Goal: Task Accomplishment & Management: Manage account settings

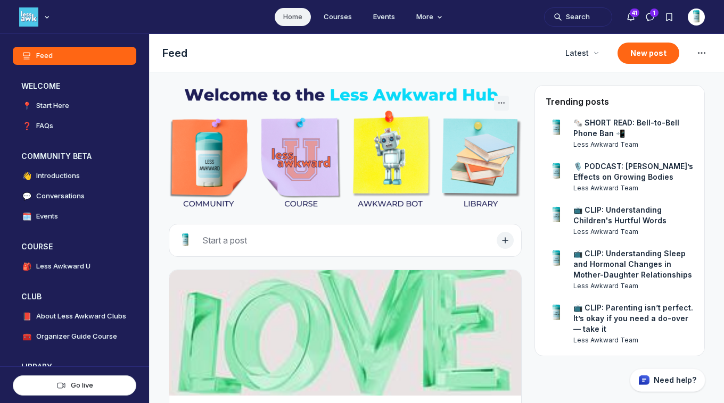
scroll to position [2842, 2039]
click at [32, 20] on img "Main navigation bar" at bounding box center [28, 16] width 19 height 19
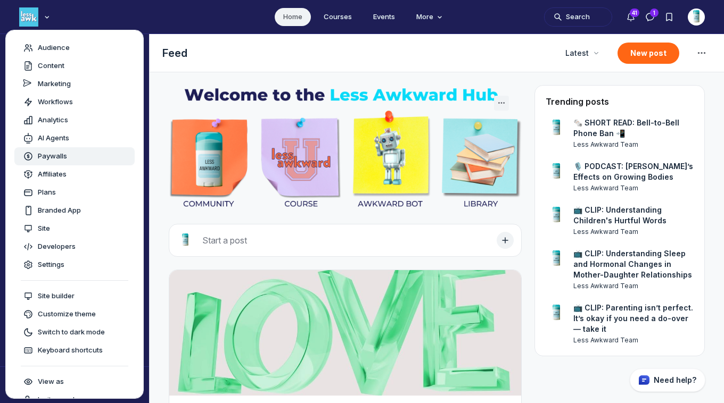
click at [44, 155] on span "Paywalls" at bounding box center [52, 156] width 29 height 11
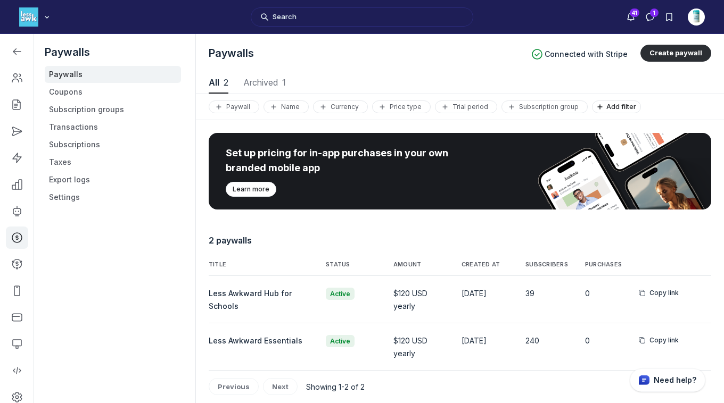
scroll to position [1441, 3629]
click at [69, 93] on link "Coupons" at bounding box center [113, 92] width 136 height 17
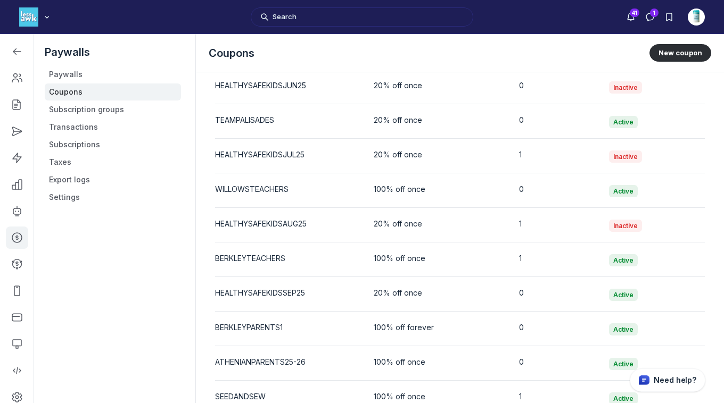
scroll to position [2133, 0]
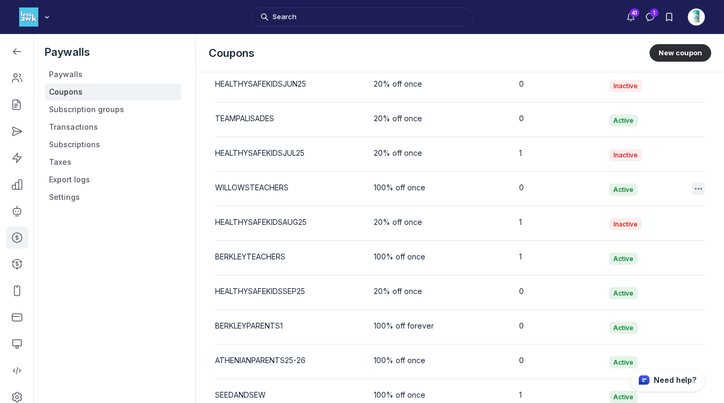
click at [695, 188] on use "button" at bounding box center [698, 189] width 7 height 2
click at [596, 213] on button "Edit" at bounding box center [637, 218] width 101 height 18
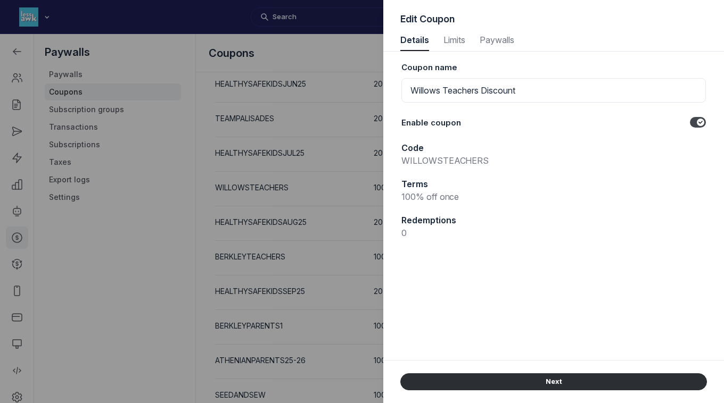
scroll to position [1441, 2748]
click at [693, 123] on label "Toggle switch" at bounding box center [698, 122] width 16 height 11
click at [0, 0] on input "Toggle switch" at bounding box center [0, 0] width 0 height 0
drag, startPoint x: 489, startPoint y: 160, endPoint x: 392, endPoint y: 160, distance: 97.4
click at [392, 160] on div "Coupon name Willows Teachers Discount Enable coupon Toggle switch Code WILLOWST…" at bounding box center [553, 206] width 341 height 309
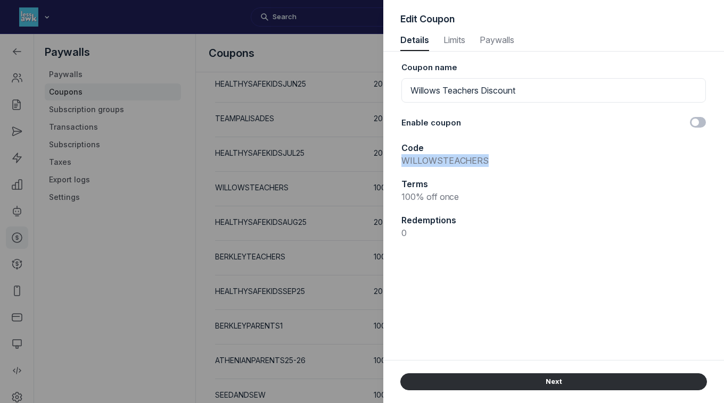
copy p "WILLOWSTEACHERS"
click at [461, 37] on span "Limits" at bounding box center [454, 40] width 24 height 9
select select "true"
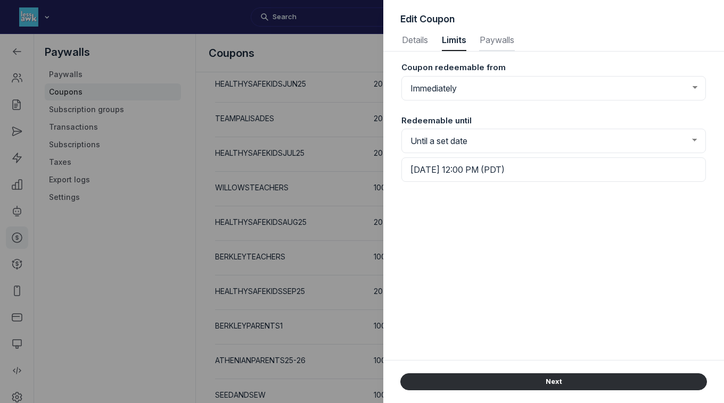
click at [498, 44] on span "Paywalls" at bounding box center [497, 40] width 36 height 9
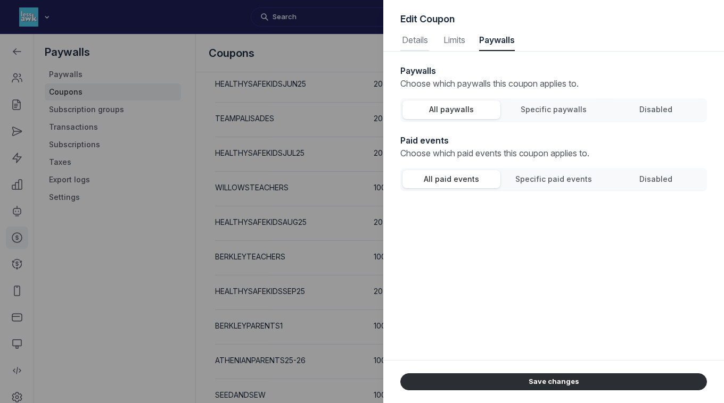
click at [404, 43] on span "Details" at bounding box center [414, 40] width 29 height 9
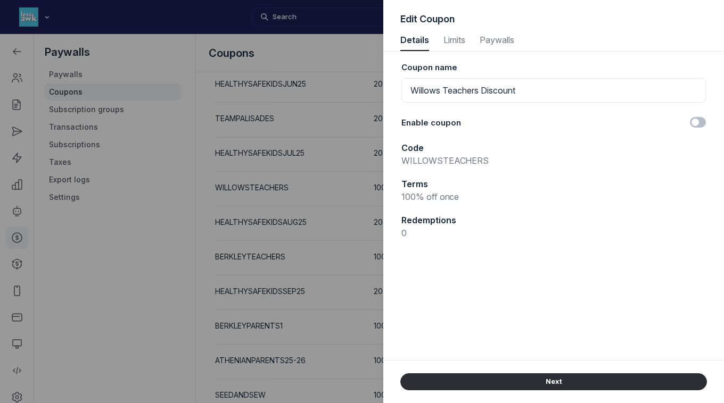
click at [85, 303] on div at bounding box center [362, 201] width 724 height 403
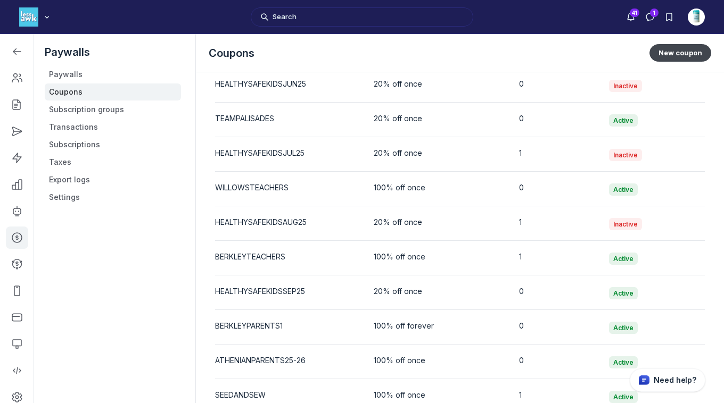
click at [666, 59] on button "New coupon" at bounding box center [680, 52] width 62 height 17
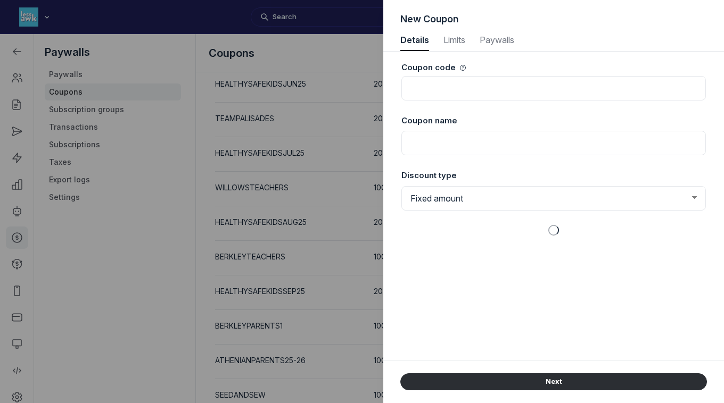
select select "1"
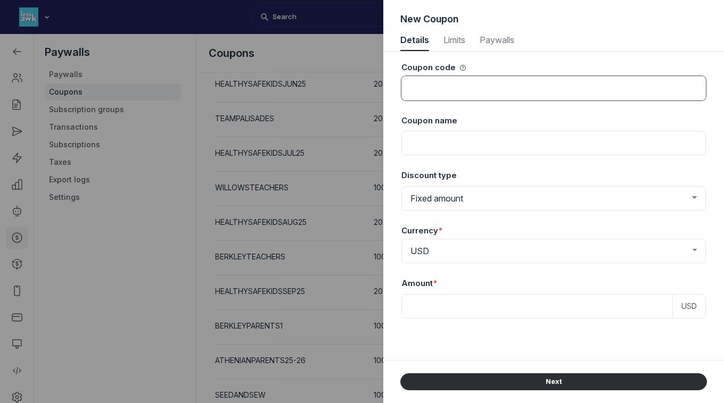
click at [530, 85] on input at bounding box center [553, 88] width 304 height 24
paste input "WILLOWSTEACHERS"
type input "WILLOWSTEACHERS"
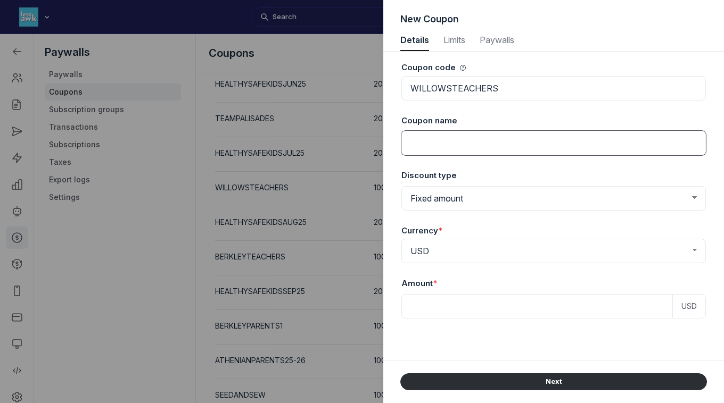
click at [450, 135] on input at bounding box center [553, 143] width 304 height 24
type input "Willows Teachers Discount Forever"
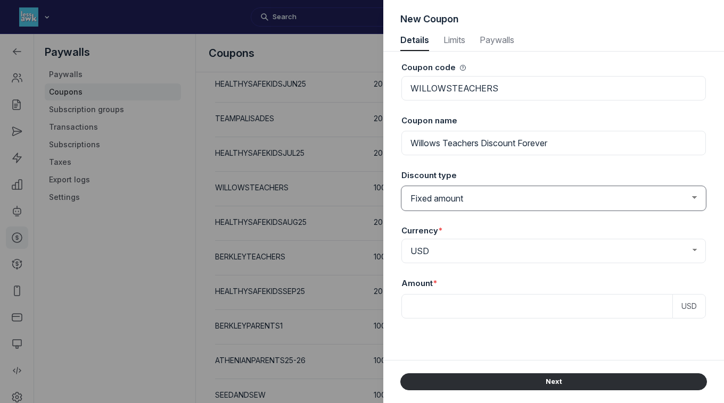
click at [478, 193] on select "Fixed amount Percentage discount" at bounding box center [553, 198] width 304 height 24
select select "PaywallCoupons::Percent"
click at [401, 186] on select "Fixed amount Percentage discount" at bounding box center [553, 198] width 304 height 24
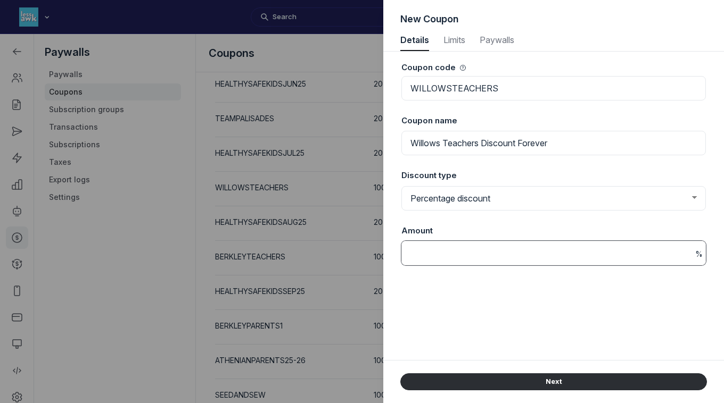
click at [456, 251] on input at bounding box center [553, 253] width 304 height 24
type input "100"
click at [476, 293] on div "Coupon code WILLOWSTEACHERS Coupon name Willows Teachers Discount Forever Disco…" at bounding box center [553, 206] width 307 height 309
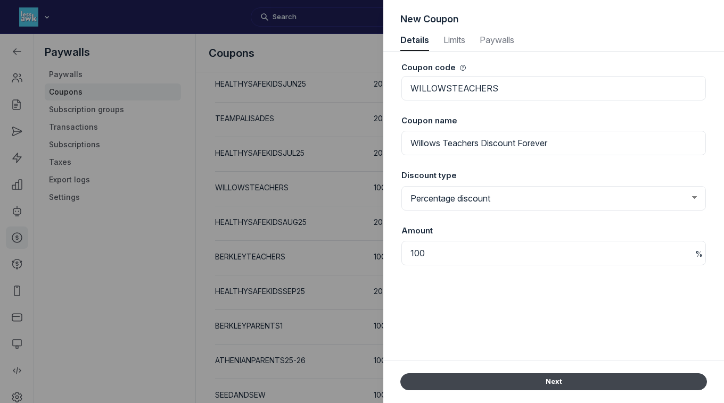
click at [514, 386] on button "Next" at bounding box center [553, 382] width 307 height 17
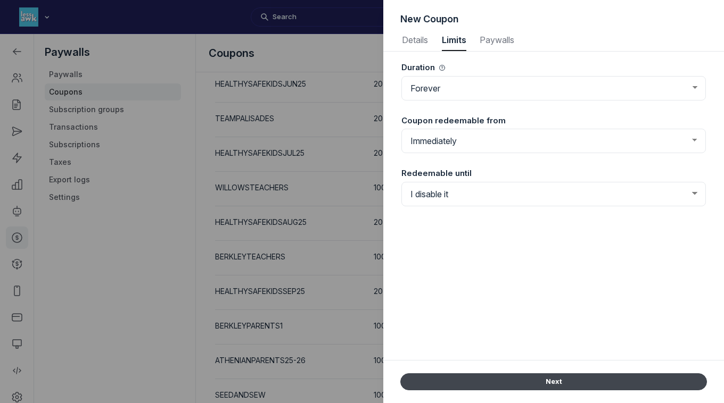
click at [558, 381] on button "Next" at bounding box center [553, 382] width 307 height 17
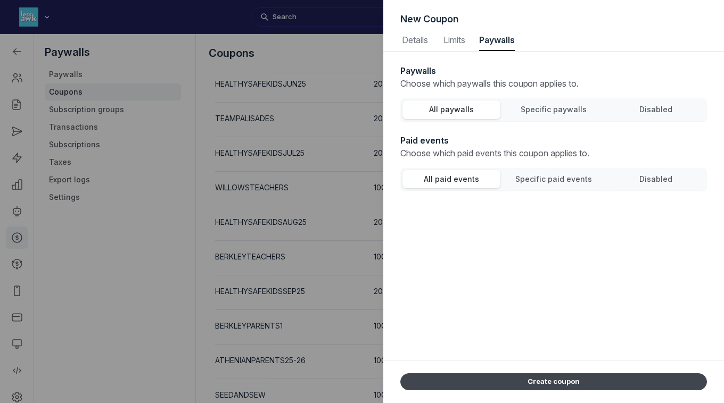
click at [558, 381] on button "Create coupon" at bounding box center [553, 382] width 307 height 17
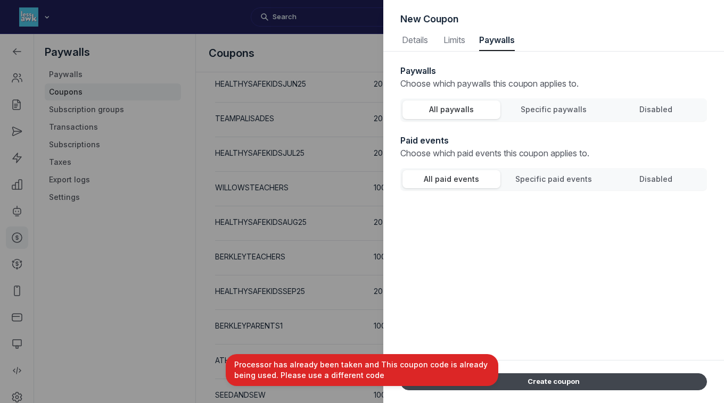
click at [558, 381] on button "Create coupon" at bounding box center [553, 382] width 307 height 17
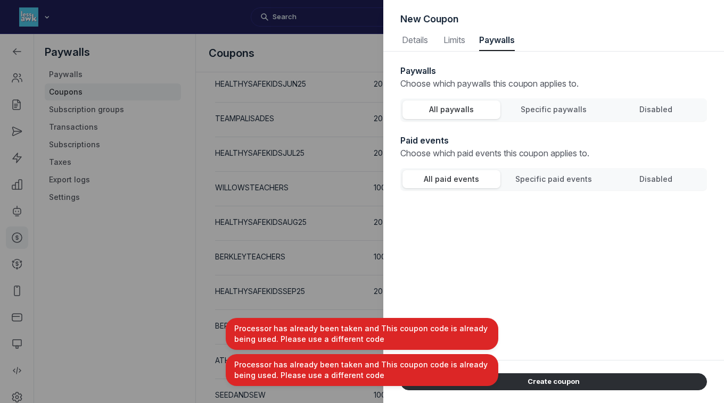
click at [144, 248] on div at bounding box center [362, 201] width 724 height 403
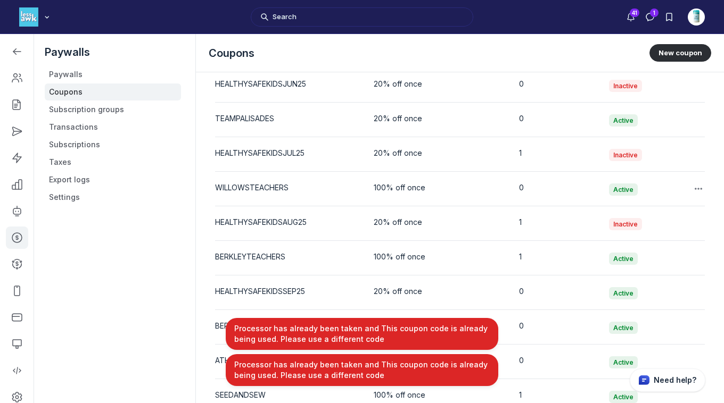
click at [271, 183] on div "WILLOWSTEACHERS" at bounding box center [286, 188] width 142 height 11
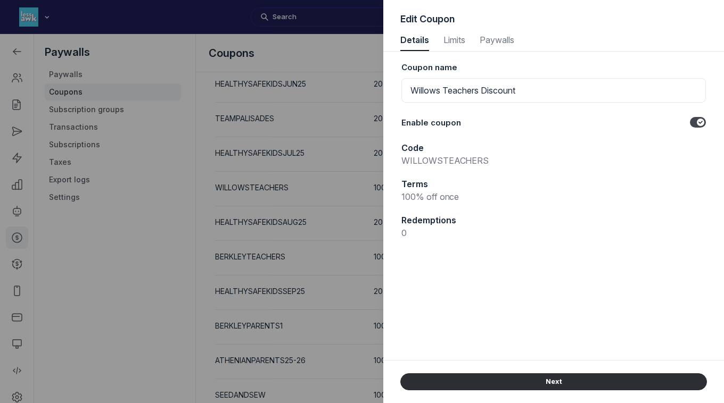
click at [143, 252] on div at bounding box center [362, 201] width 724 height 403
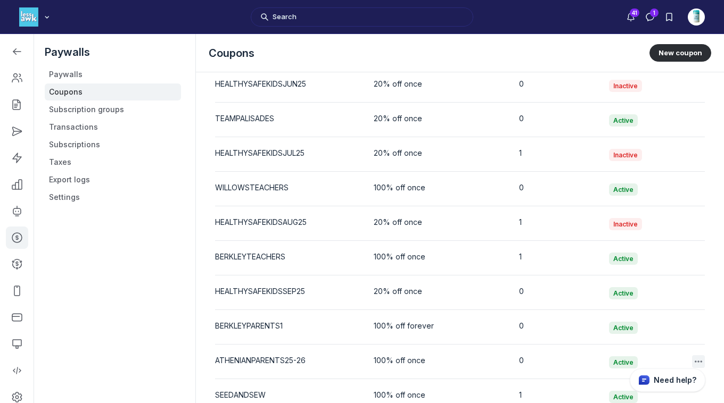
click at [693, 359] on icon "button" at bounding box center [698, 362] width 11 height 11
click at [611, 335] on button "Delete" at bounding box center [637, 335] width 101 height 18
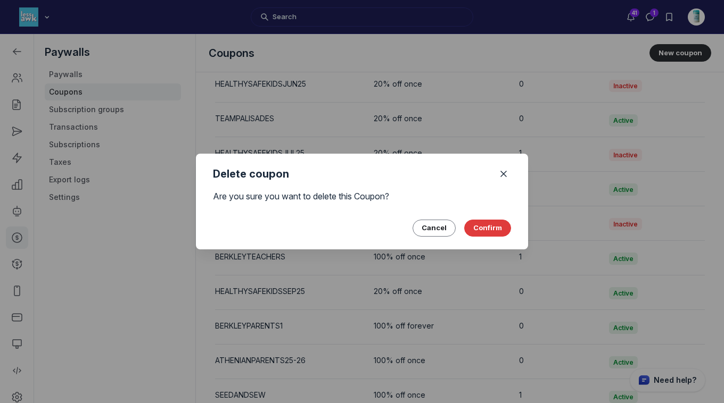
click at [497, 226] on button "Confirm" at bounding box center [487, 228] width 47 height 17
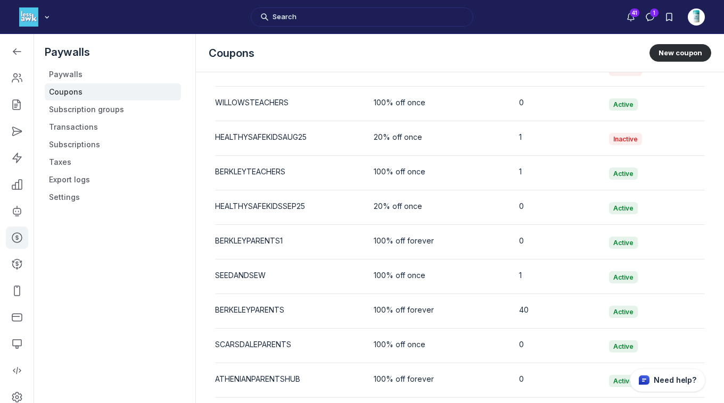
scroll to position [2247, 0]
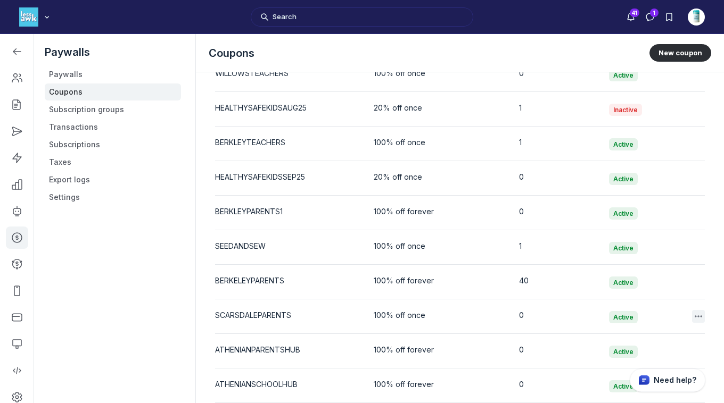
click at [693, 317] on icon "button" at bounding box center [698, 316] width 11 height 11
click at [608, 362] on button "Delete" at bounding box center [637, 364] width 101 height 18
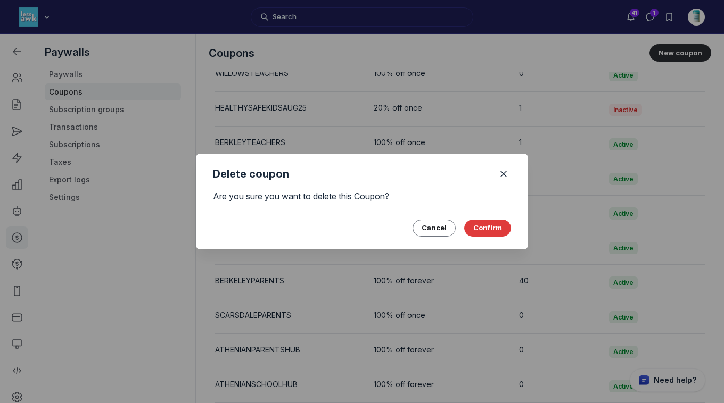
click at [493, 230] on button "Confirm" at bounding box center [487, 228] width 47 height 17
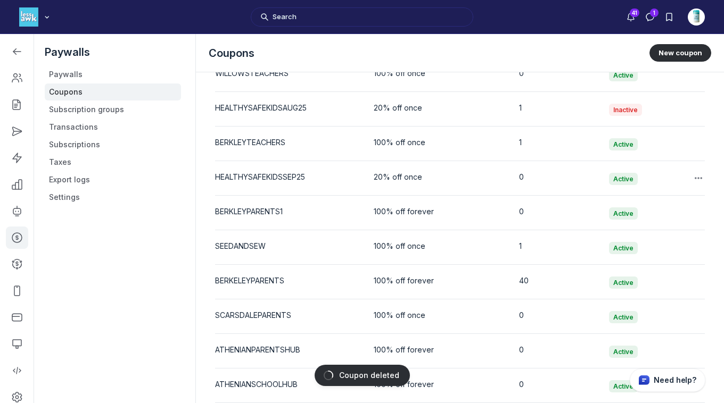
scroll to position [2213, 0]
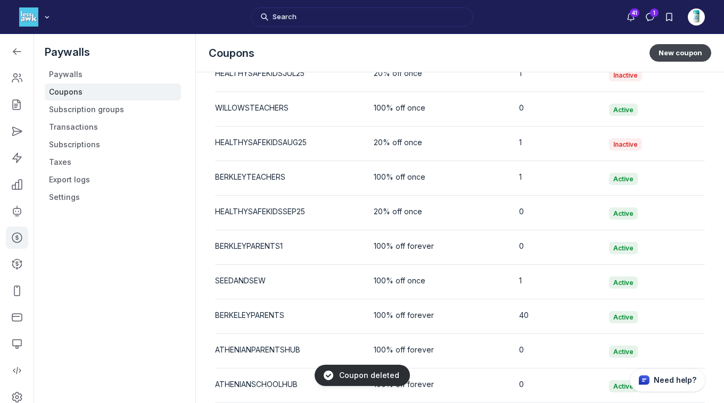
click at [665, 56] on button "New coupon" at bounding box center [680, 52] width 62 height 17
select select "1"
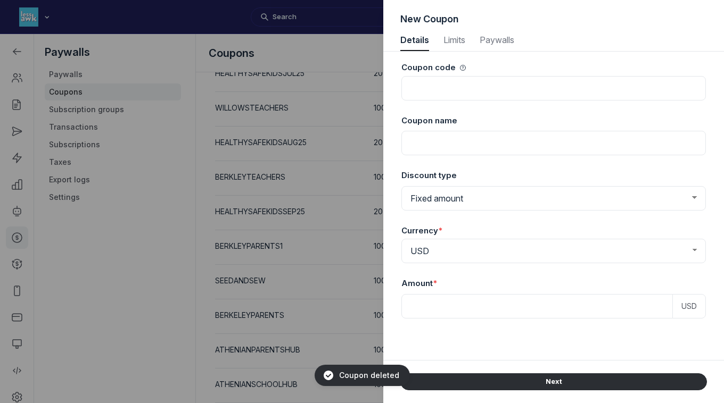
scroll to position [1441, 2748]
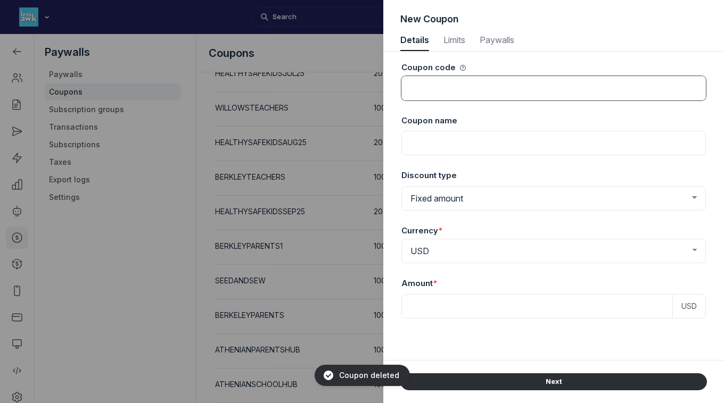
click at [448, 84] on input at bounding box center [553, 88] width 304 height 24
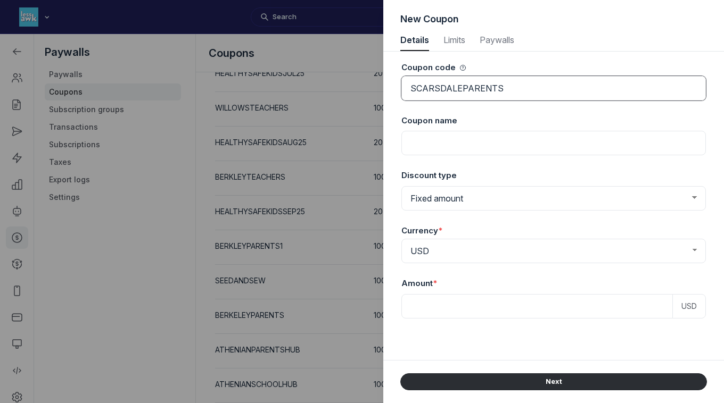
type input "SCARSDALEPARENTS"
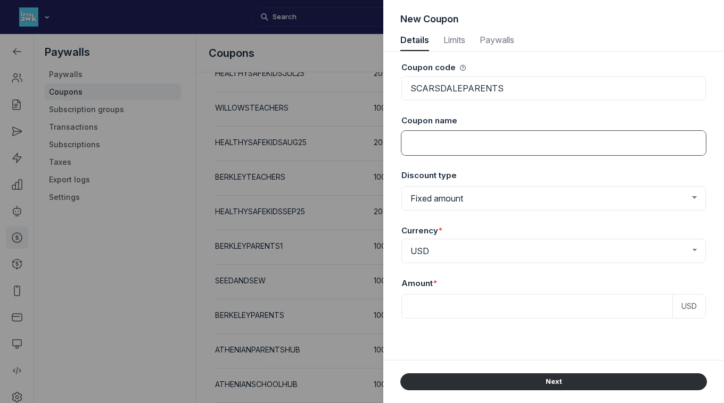
click at [438, 138] on input at bounding box center [553, 143] width 304 height 24
type input "Scarsdale Parents"
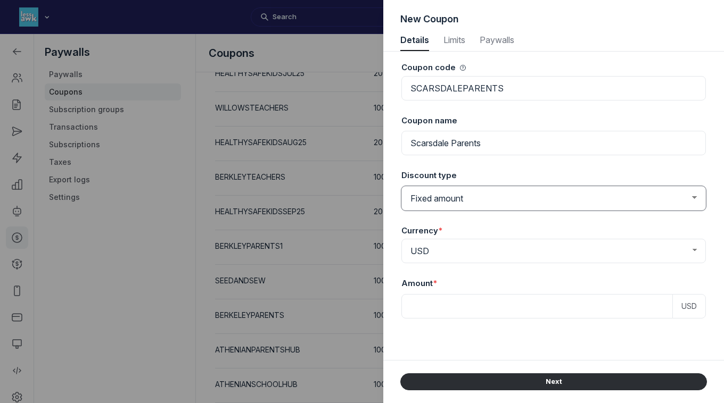
click at [475, 197] on select "Fixed amount Percentage discount" at bounding box center [553, 198] width 304 height 24
select select "PaywallCoupons::Percent"
click at [401, 186] on select "Fixed amount Percentage discount" at bounding box center [553, 198] width 304 height 24
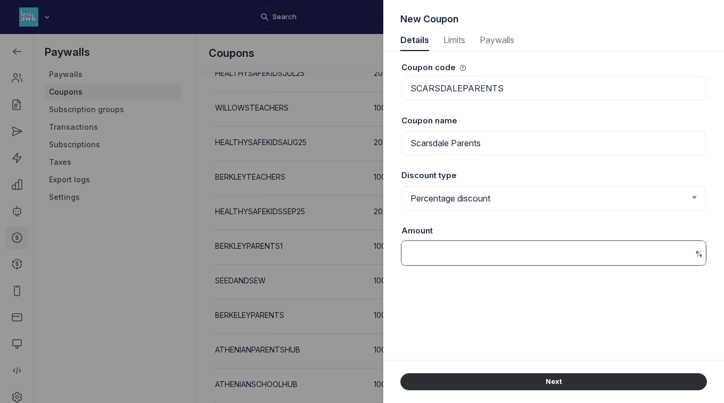
click at [446, 255] on input at bounding box center [553, 253] width 304 height 24
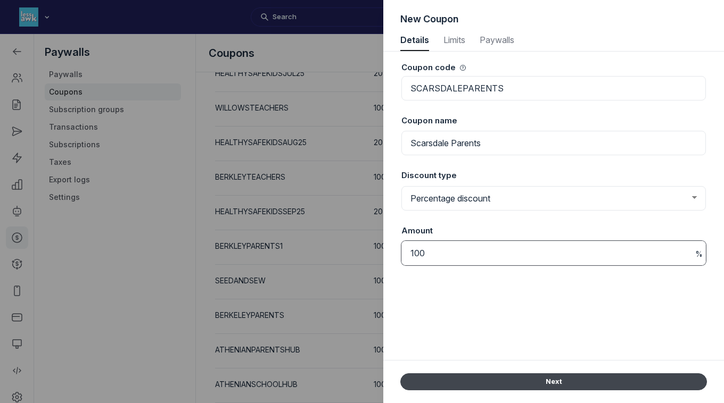
type input "100"
click at [531, 382] on button "Next" at bounding box center [553, 382] width 307 height 17
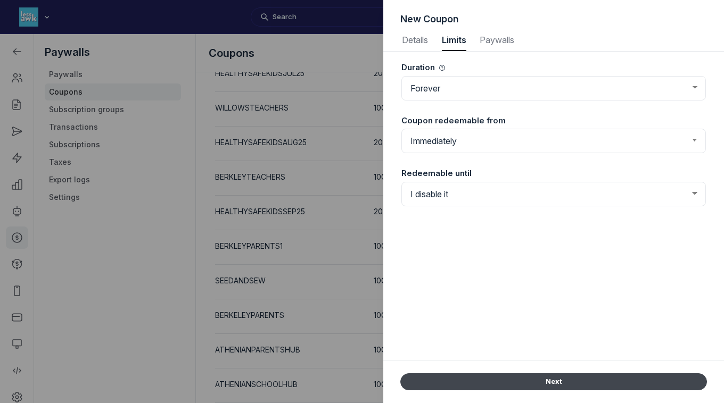
click at [532, 378] on button "Next" at bounding box center [553, 382] width 307 height 17
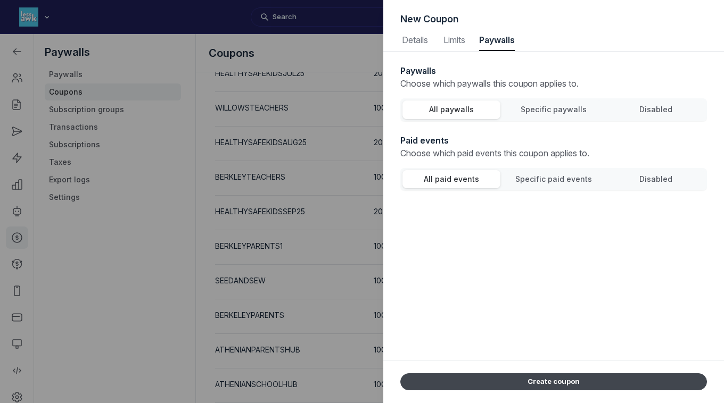
click at [532, 378] on button "Create coupon" at bounding box center [553, 382] width 307 height 17
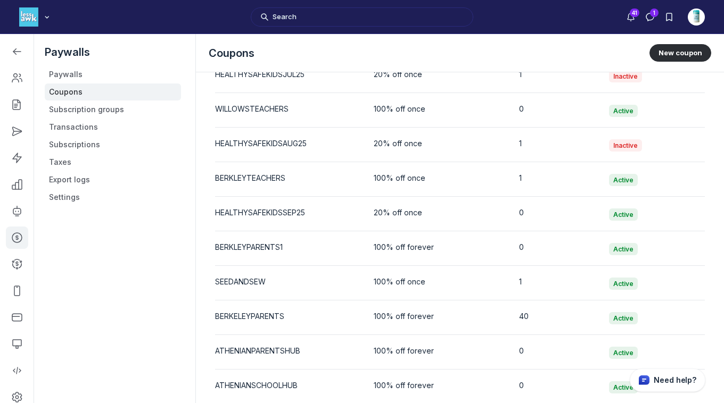
scroll to position [2247, 0]
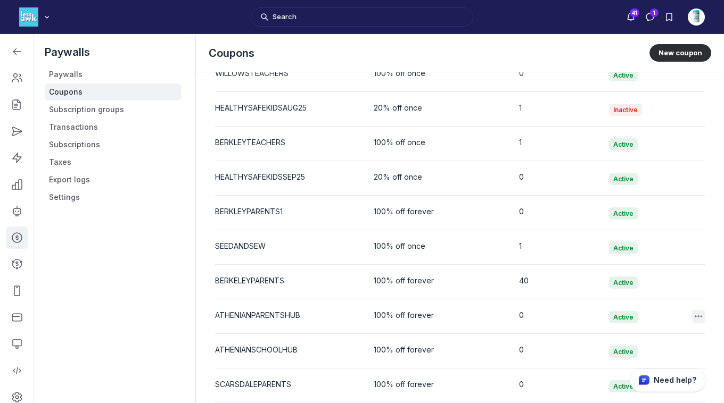
click at [693, 317] on icon "button" at bounding box center [698, 316] width 11 height 11
click at [603, 366] on button "Delete" at bounding box center [637, 364] width 101 height 18
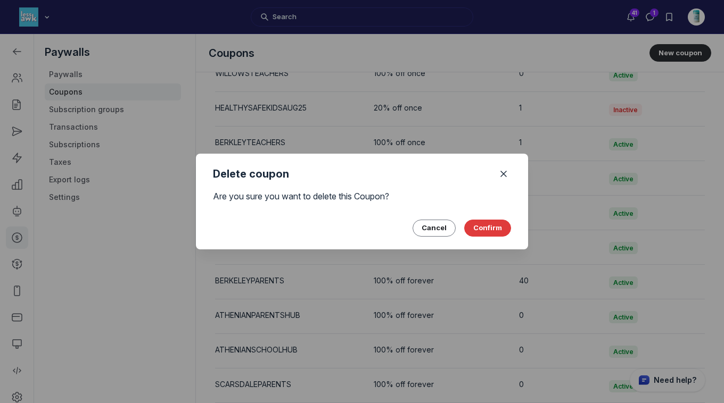
click at [482, 226] on button "Confirm" at bounding box center [487, 228] width 47 height 17
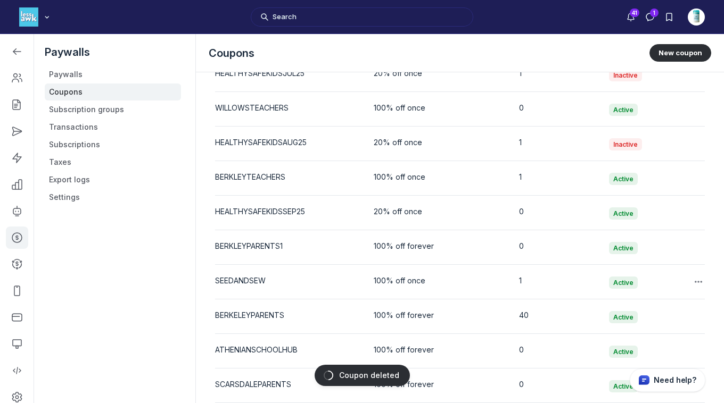
scroll to position [2213, 0]
click at [693, 110] on icon "button" at bounding box center [698, 109] width 11 height 11
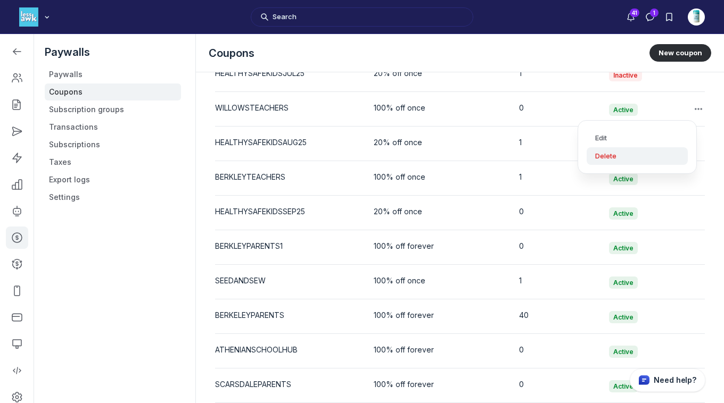
click at [611, 155] on button "Delete" at bounding box center [637, 156] width 101 height 18
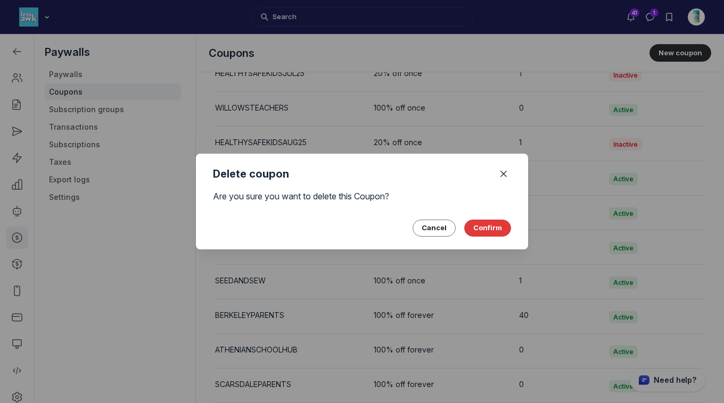
click at [498, 226] on button "Confirm" at bounding box center [487, 228] width 47 height 17
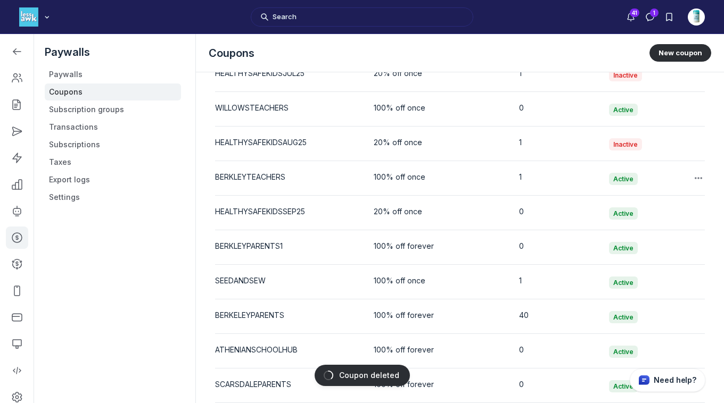
scroll to position [2178, 0]
click at [669, 55] on button "New coupon" at bounding box center [680, 52] width 62 height 17
select select "1"
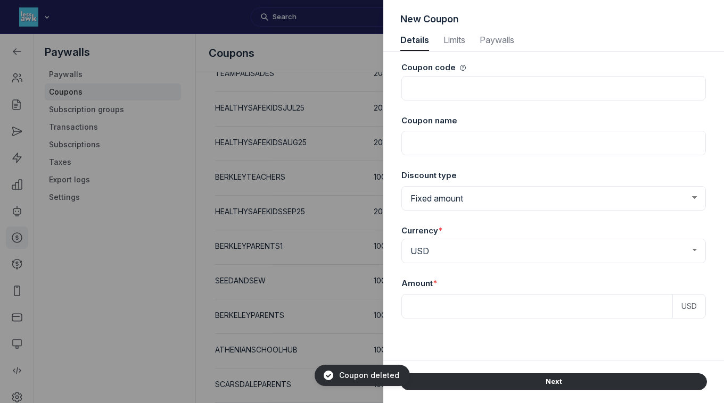
scroll to position [1441, 2748]
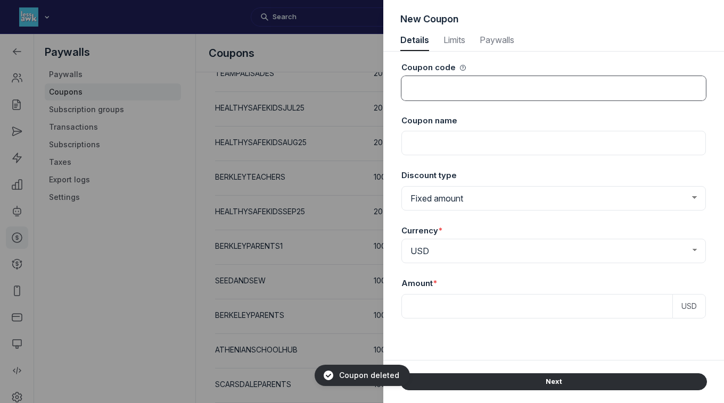
click at [492, 88] on input at bounding box center [553, 88] width 304 height 24
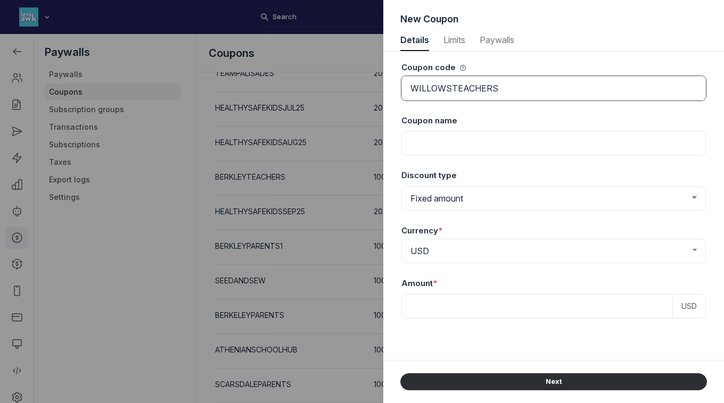
type input "WILLOWSTEACHERS"
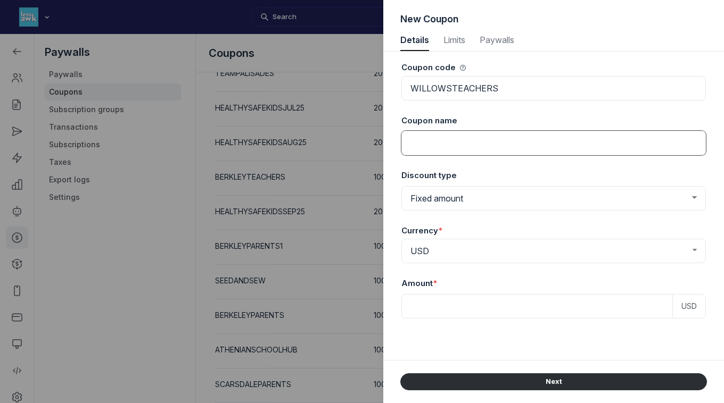
click at [497, 147] on input at bounding box center [553, 143] width 304 height 24
type input "Willows Teachers Discount"
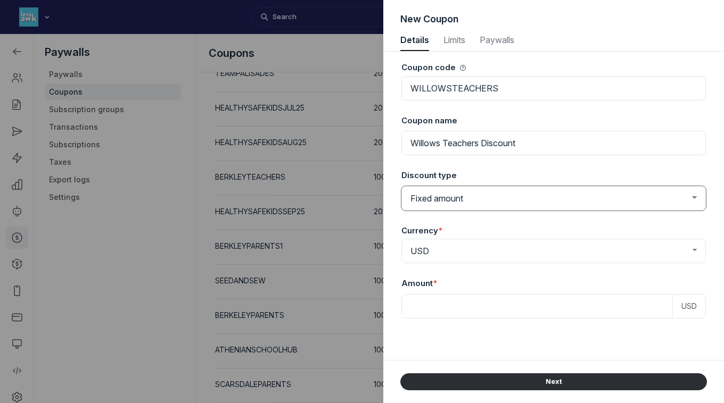
click at [497, 196] on select "Fixed amount Percentage discount" at bounding box center [553, 198] width 304 height 24
select select "PaywallCoupons::Percent"
click at [401, 186] on select "Fixed amount Percentage discount" at bounding box center [553, 198] width 304 height 24
click at [467, 294] on div "Coupon code WILLOWSTEACHERS Coupon name Willows Teachers Discount Discount type…" at bounding box center [553, 206] width 307 height 309
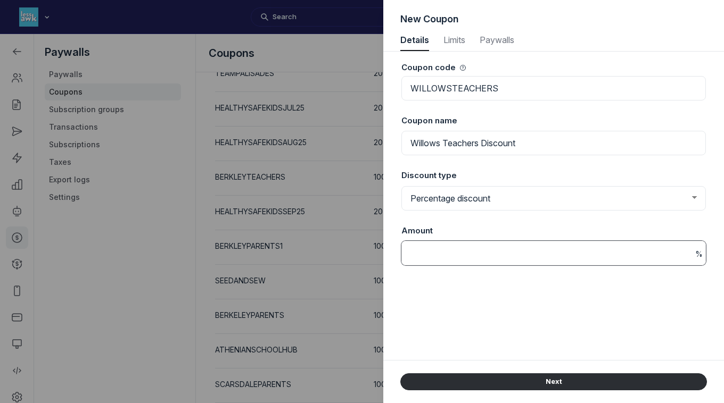
click at [465, 262] on input at bounding box center [553, 253] width 304 height 24
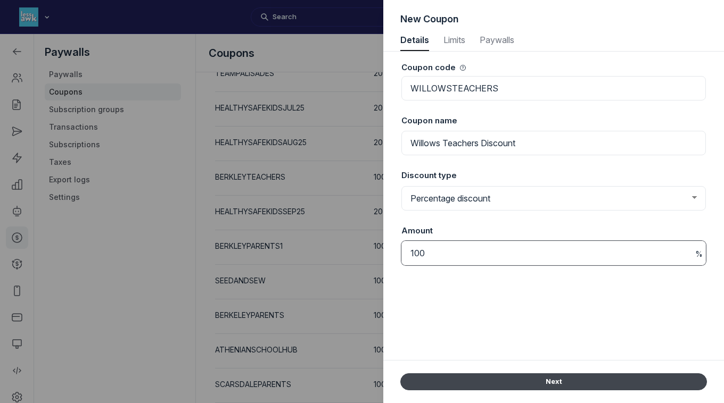
type input "100"
click at [525, 378] on button "Next" at bounding box center [553, 382] width 307 height 17
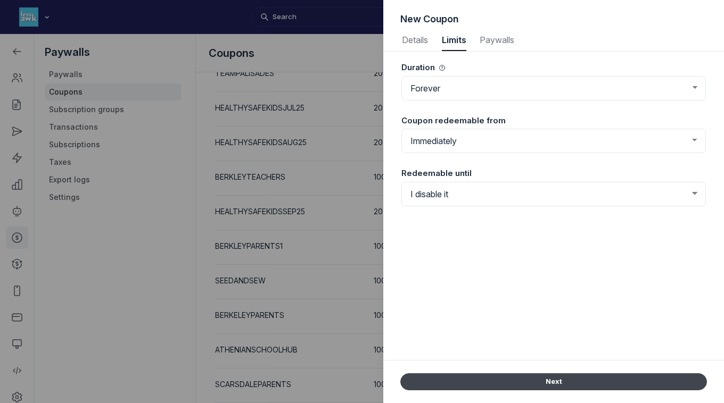
click at [529, 378] on button "Next" at bounding box center [553, 382] width 307 height 17
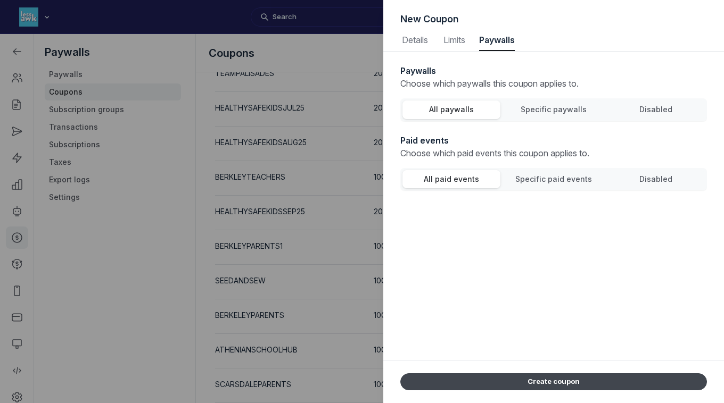
click at [529, 378] on button "Create coupon" at bounding box center [553, 382] width 307 height 17
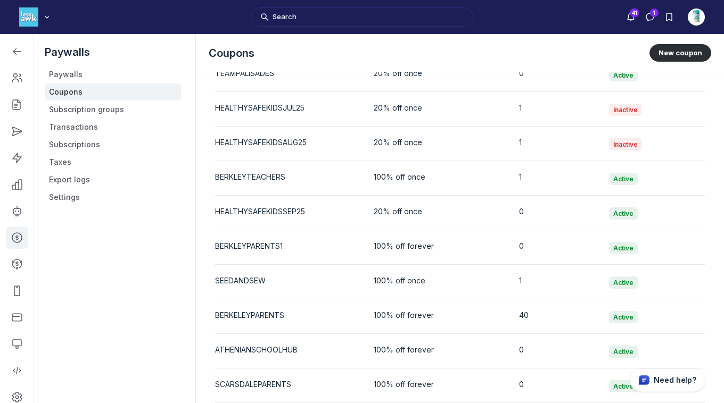
scroll to position [2213, 0]
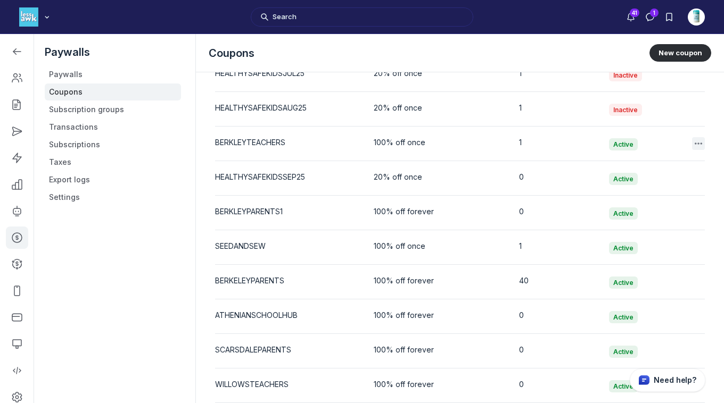
click at [695, 143] on use "button" at bounding box center [698, 144] width 7 height 2
click at [610, 192] on button "Delete" at bounding box center [637, 191] width 101 height 18
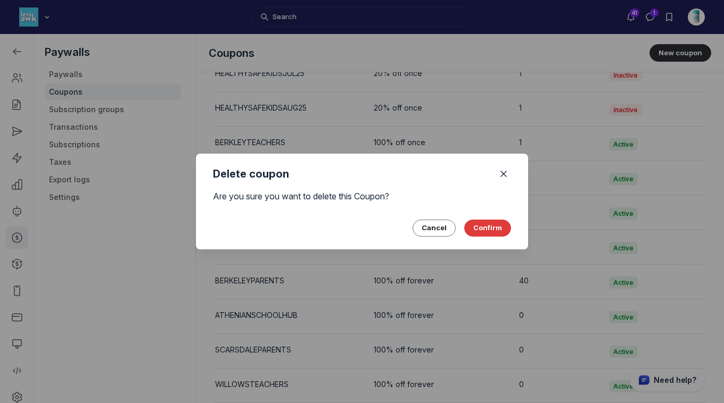
click at [481, 228] on button "Confirm" at bounding box center [487, 228] width 47 height 17
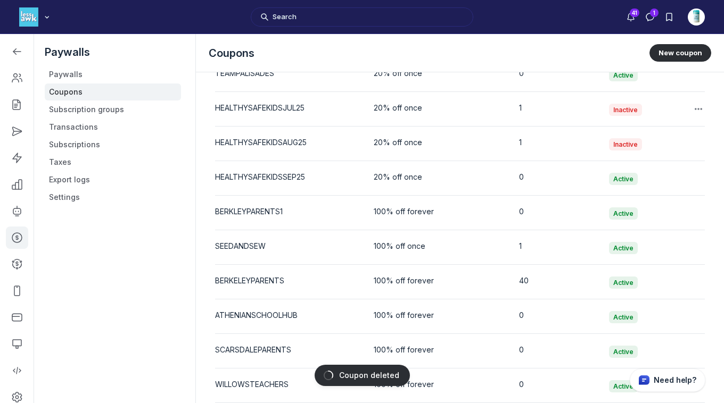
scroll to position [2178, 0]
click at [674, 53] on button "New coupon" at bounding box center [680, 52] width 62 height 17
select select "1"
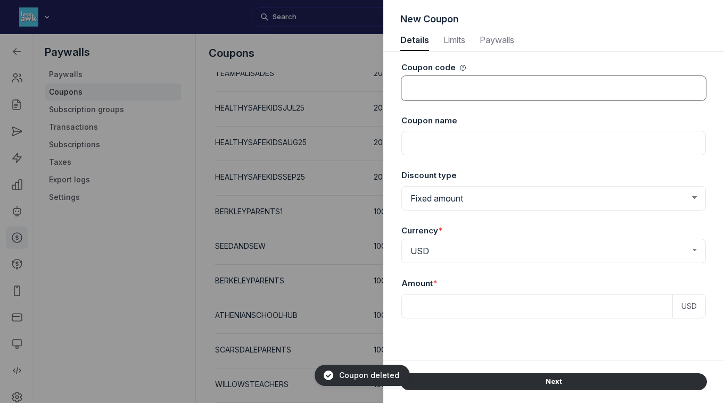
click at [522, 83] on input at bounding box center [553, 88] width 304 height 24
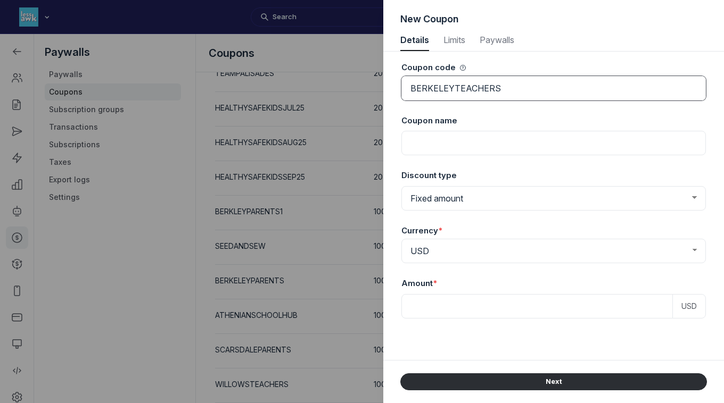
type input "BERKELEYTEACHERS"
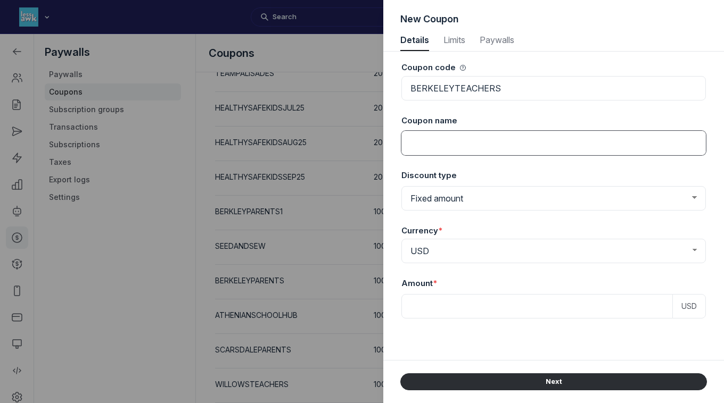
click at [527, 135] on input at bounding box center [553, 143] width 304 height 24
type input "[PERSON_NAME] Teachers"
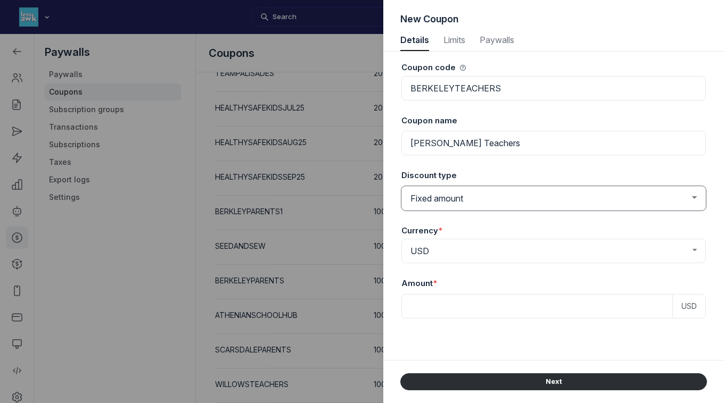
click at [458, 204] on select "Fixed amount Percentage discount" at bounding box center [553, 198] width 304 height 24
select select "PaywallCoupons::Percent"
click at [401, 186] on select "Fixed amount Percentage discount" at bounding box center [553, 198] width 304 height 24
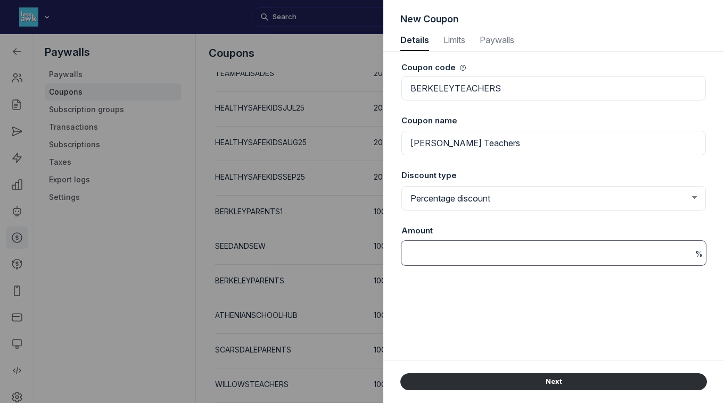
click at [444, 245] on input at bounding box center [553, 253] width 304 height 24
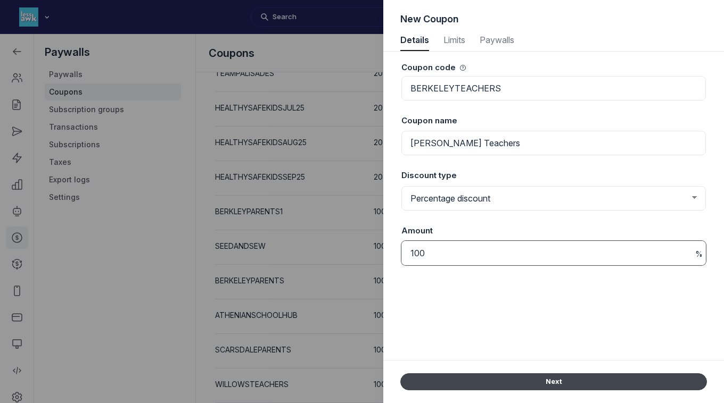
type input "100"
click at [532, 380] on button "Next" at bounding box center [553, 382] width 307 height 17
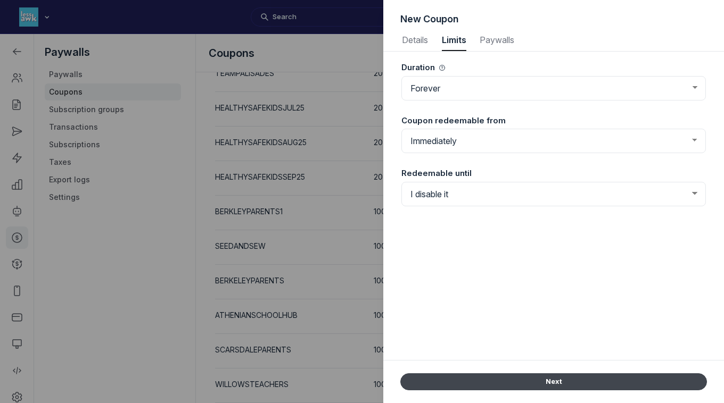
click at [545, 381] on button "Next" at bounding box center [553, 382] width 307 height 17
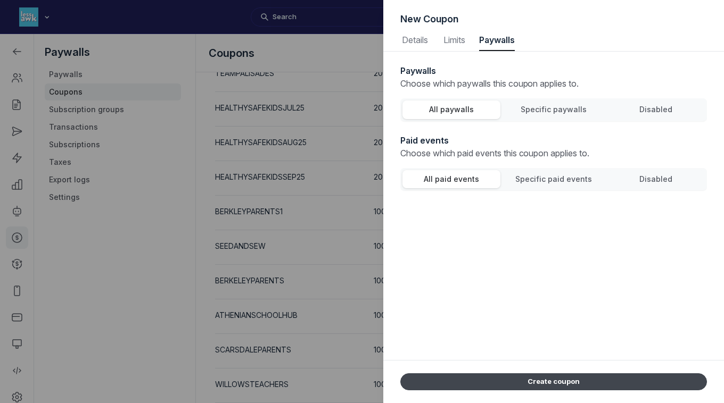
click at [545, 381] on button "Create coupon" at bounding box center [553, 382] width 307 height 17
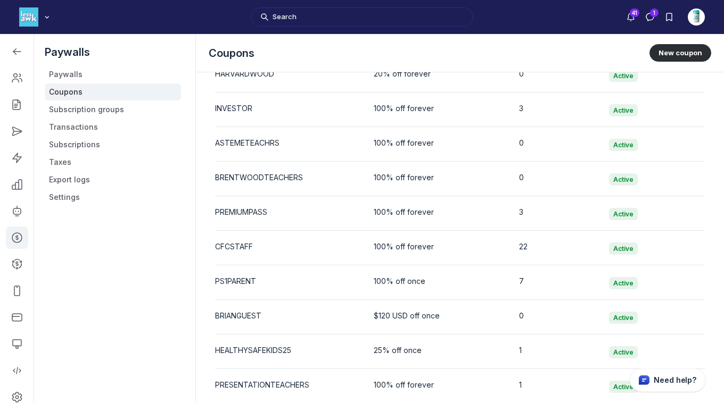
scroll to position [1553, 0]
